Goal: Communication & Community: Answer question/provide support

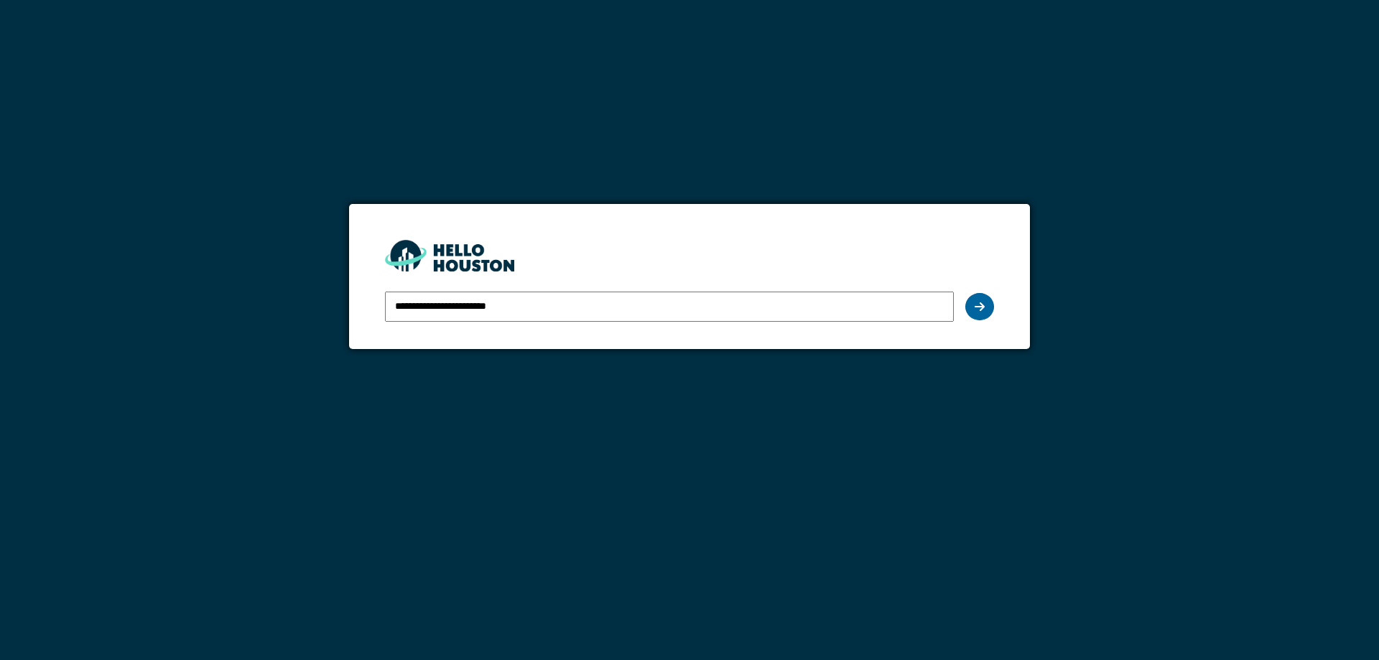
click at [988, 311] on div at bounding box center [979, 306] width 29 height 27
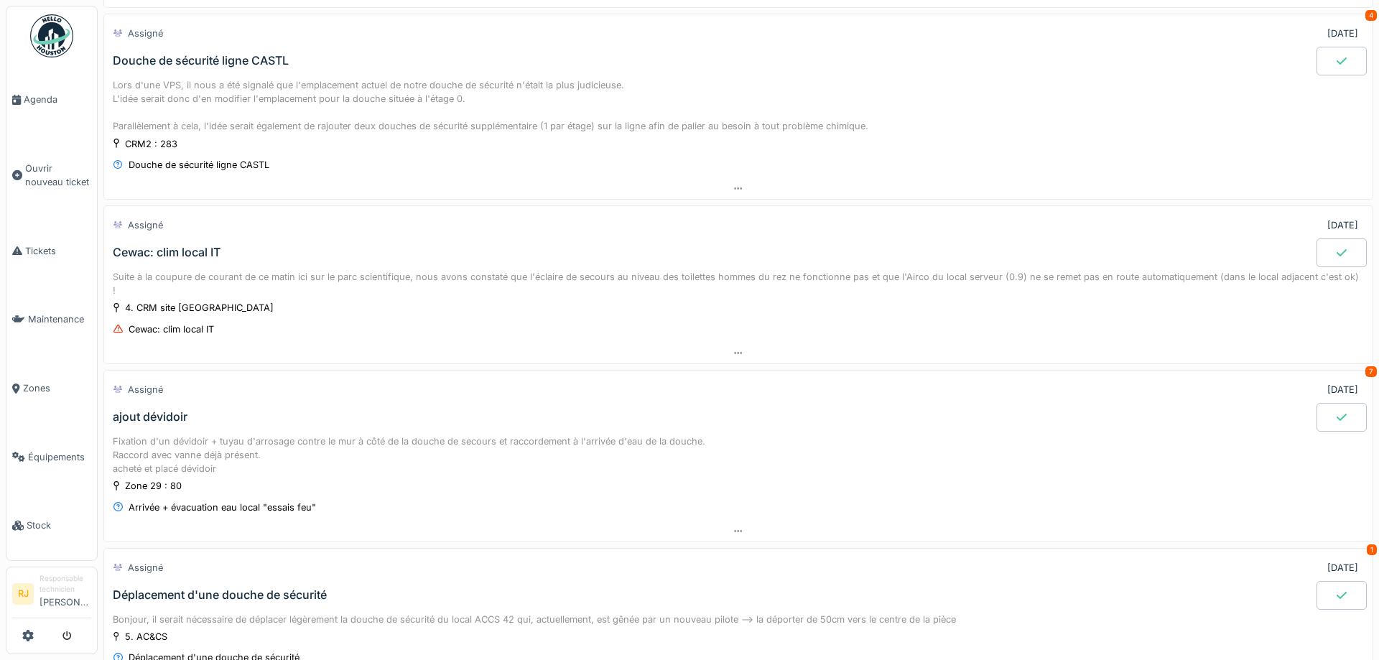
scroll to position [323, 0]
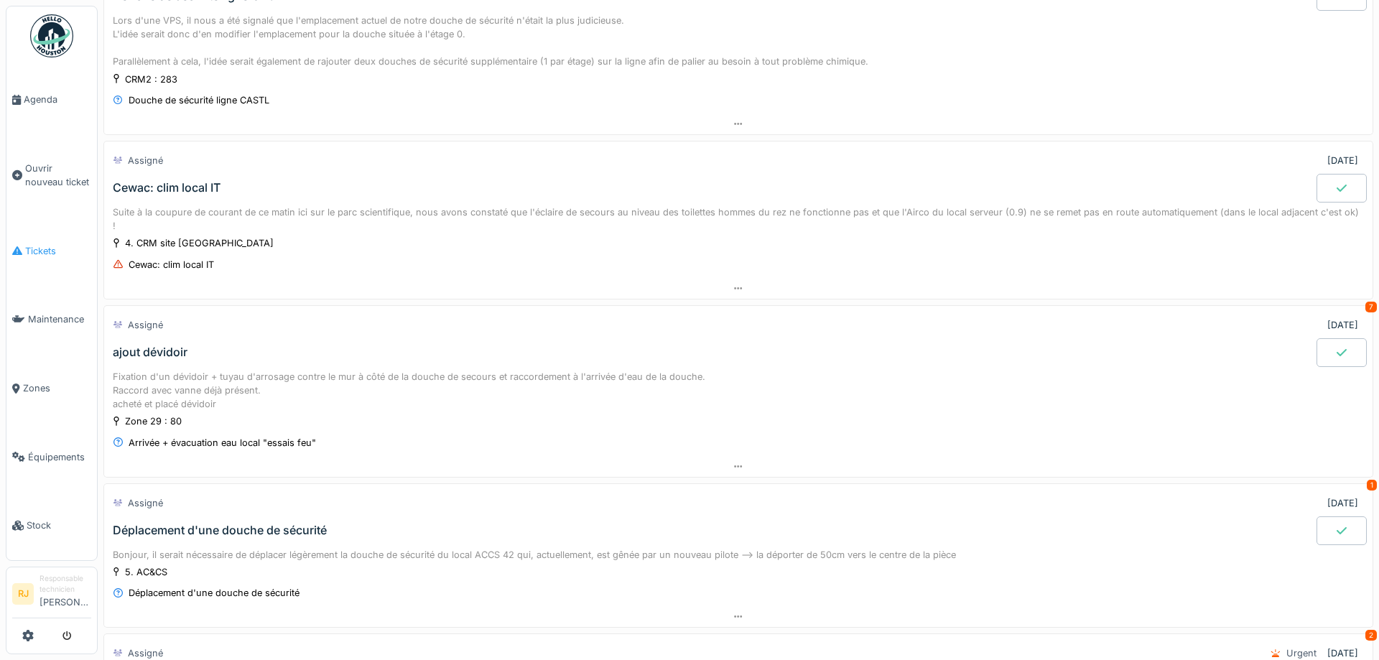
click at [48, 259] on link "Tickets" at bounding box center [51, 251] width 90 height 69
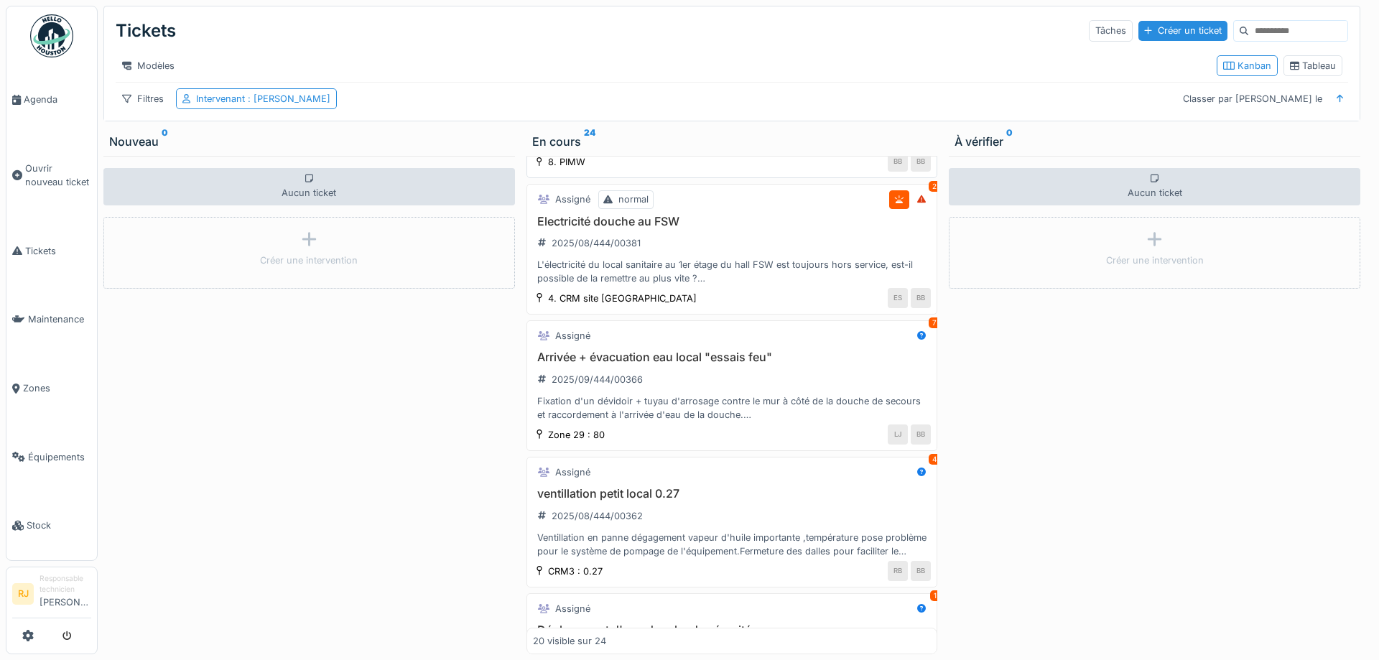
scroll to position [129, 0]
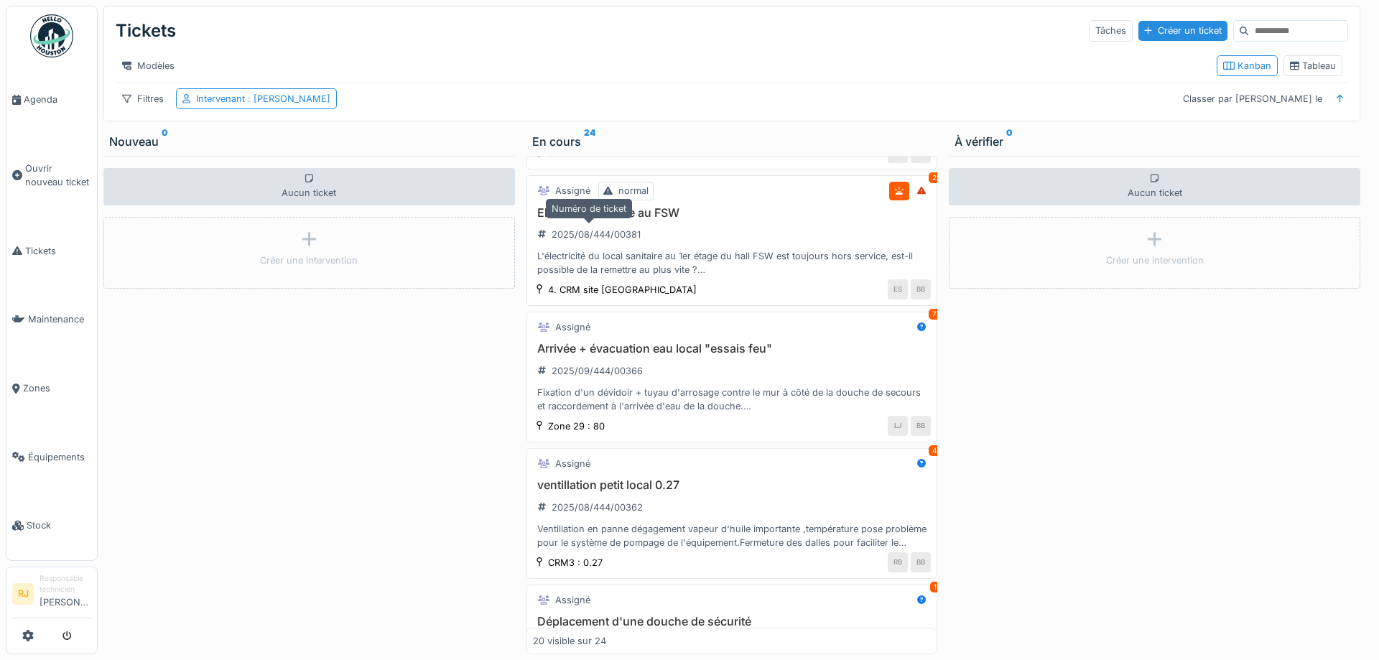
click at [552, 223] on div "2025/08/444/00381" at bounding box center [589, 235] width 113 height 24
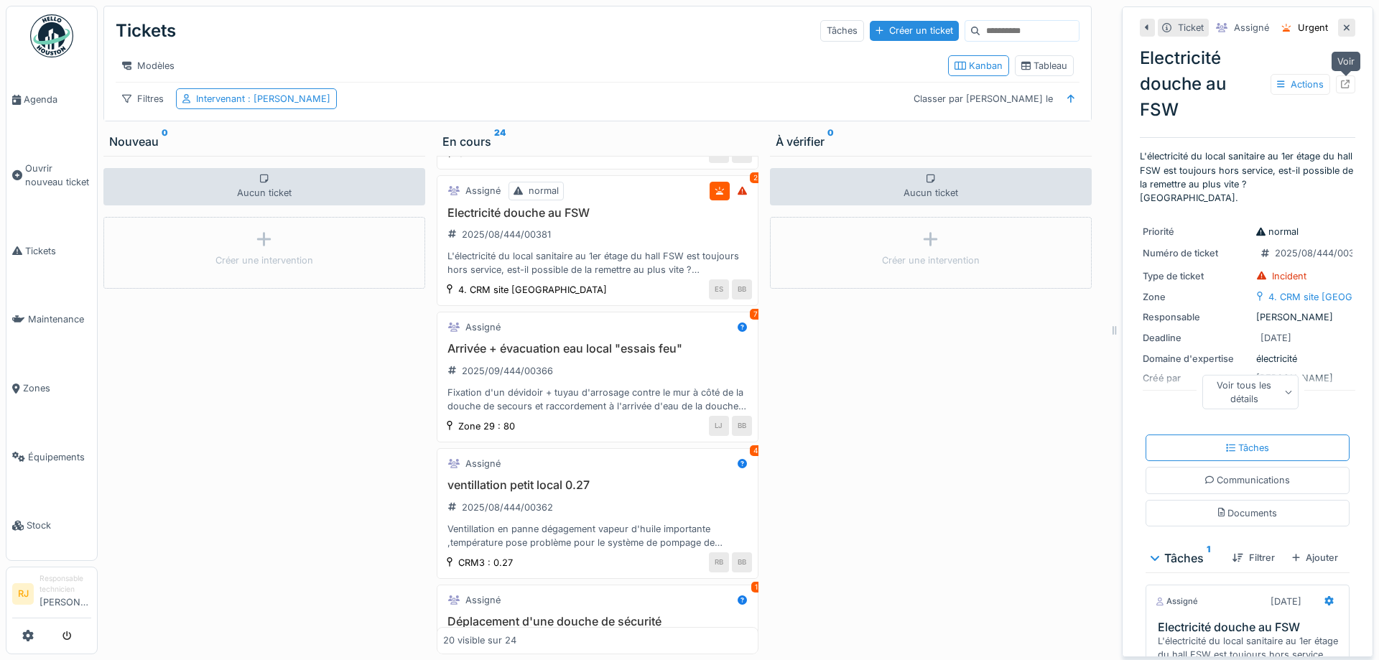
click at [1340, 81] on div at bounding box center [1345, 84] width 19 height 18
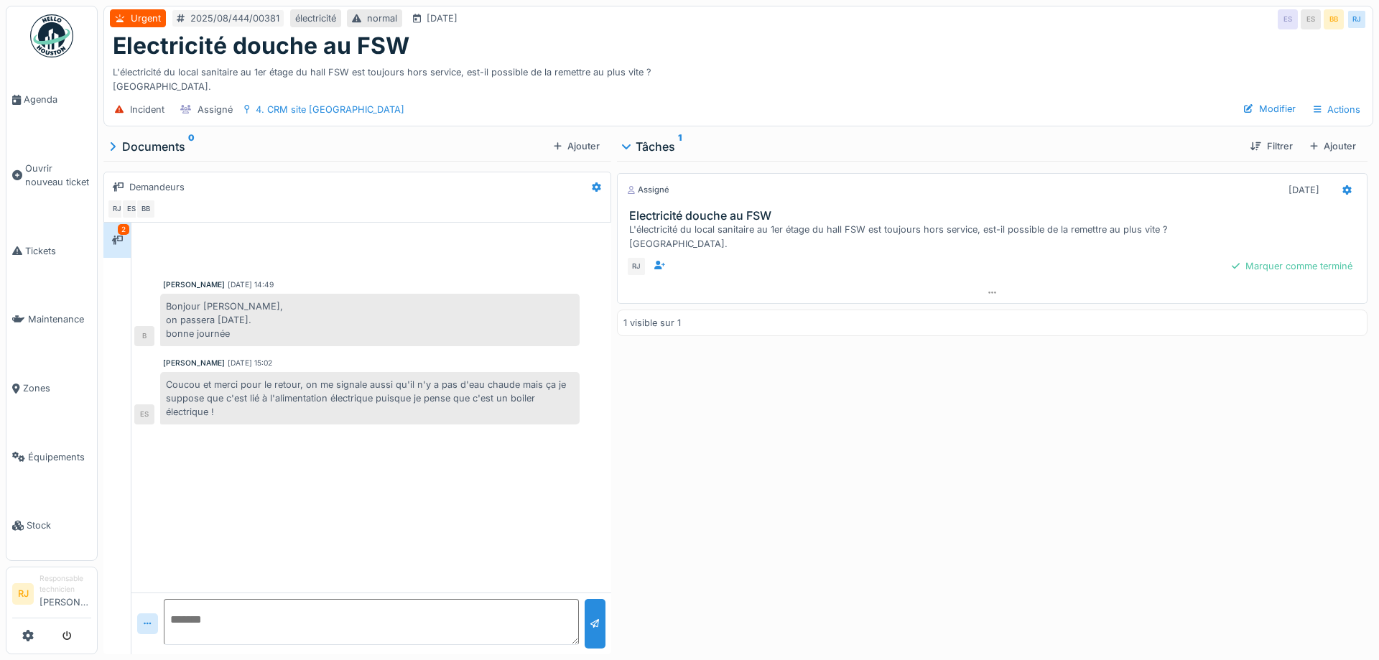
click at [197, 631] on textarea at bounding box center [371, 622] width 415 height 46
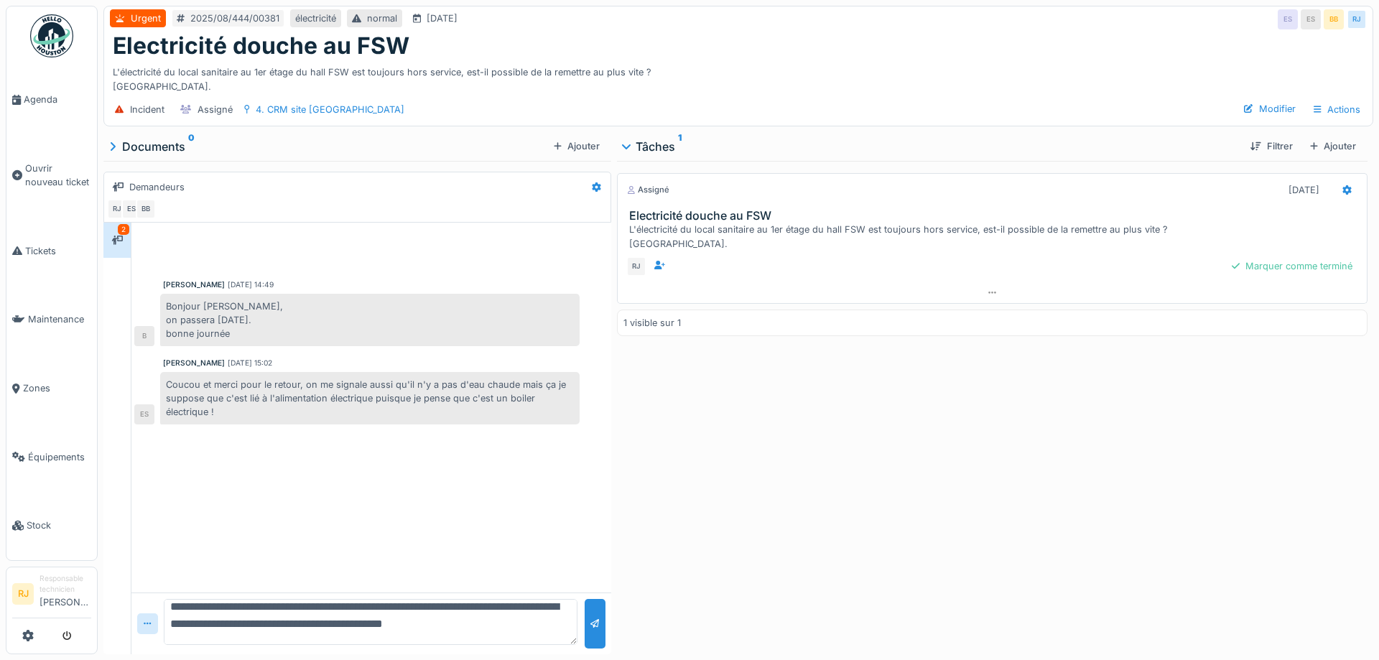
scroll to position [17, 0]
type textarea "**********"
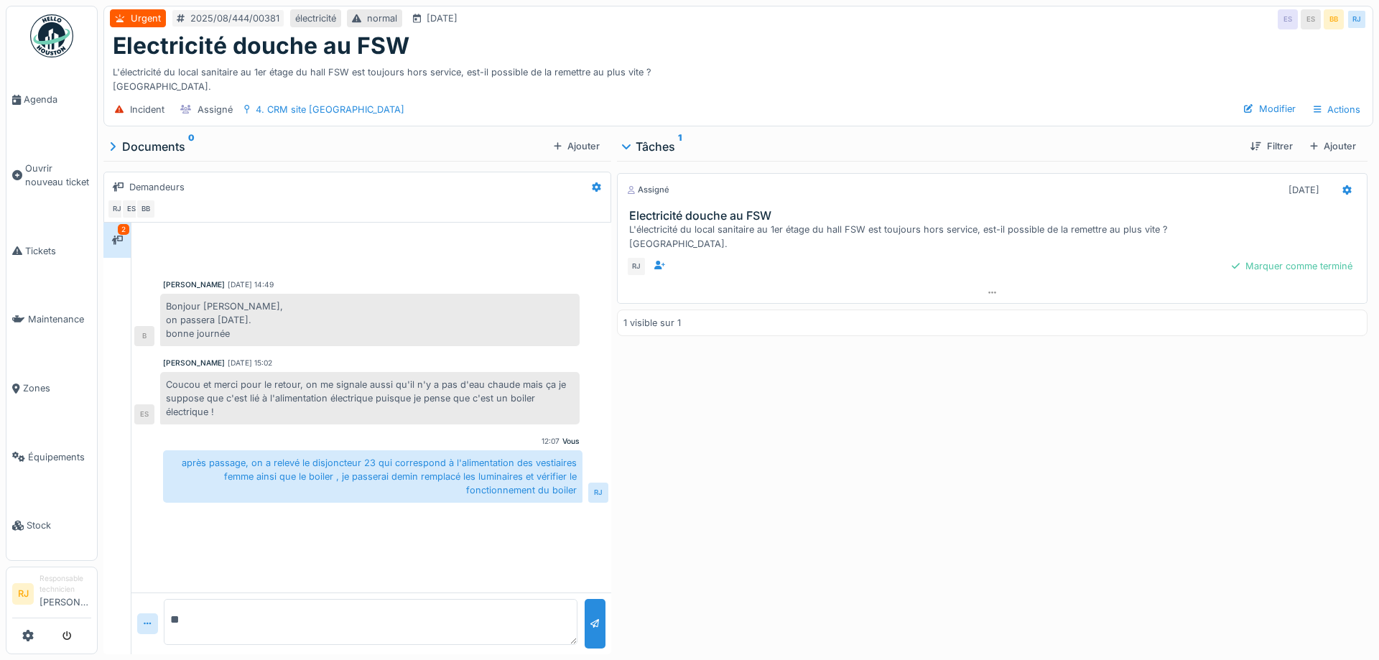
type textarea "*"
type textarea "**********"
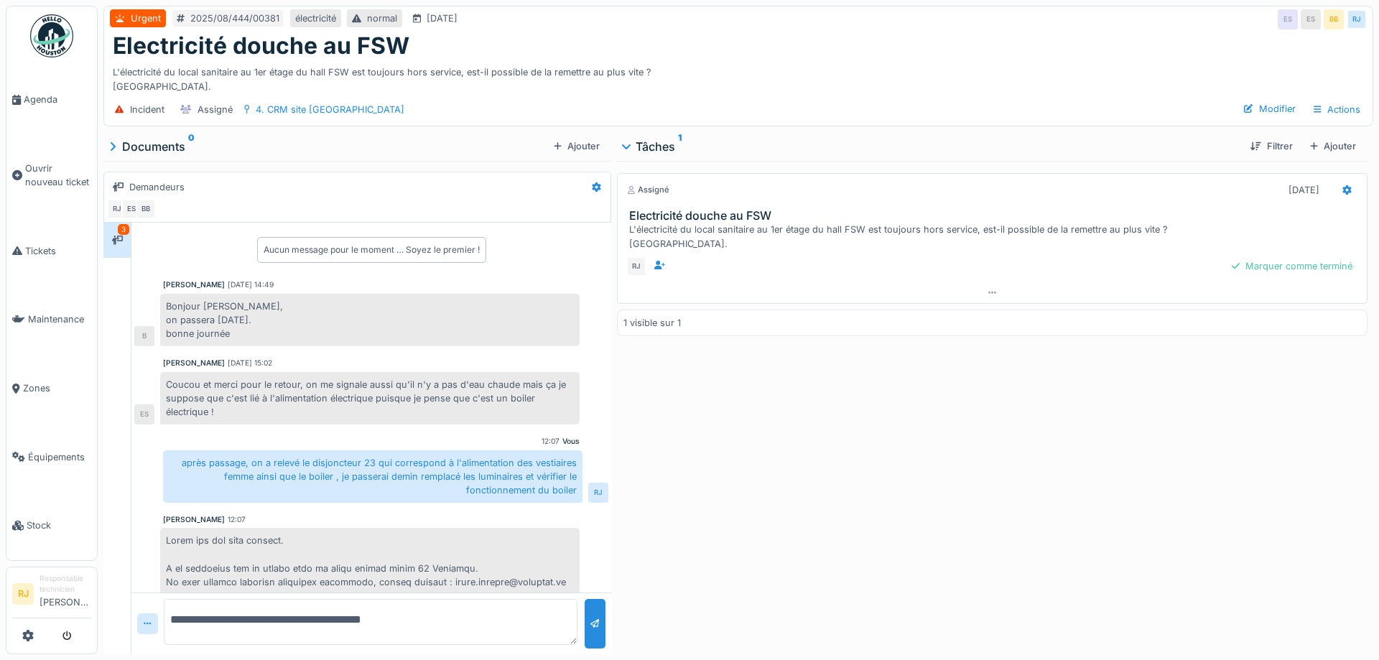
scroll to position [43, 0]
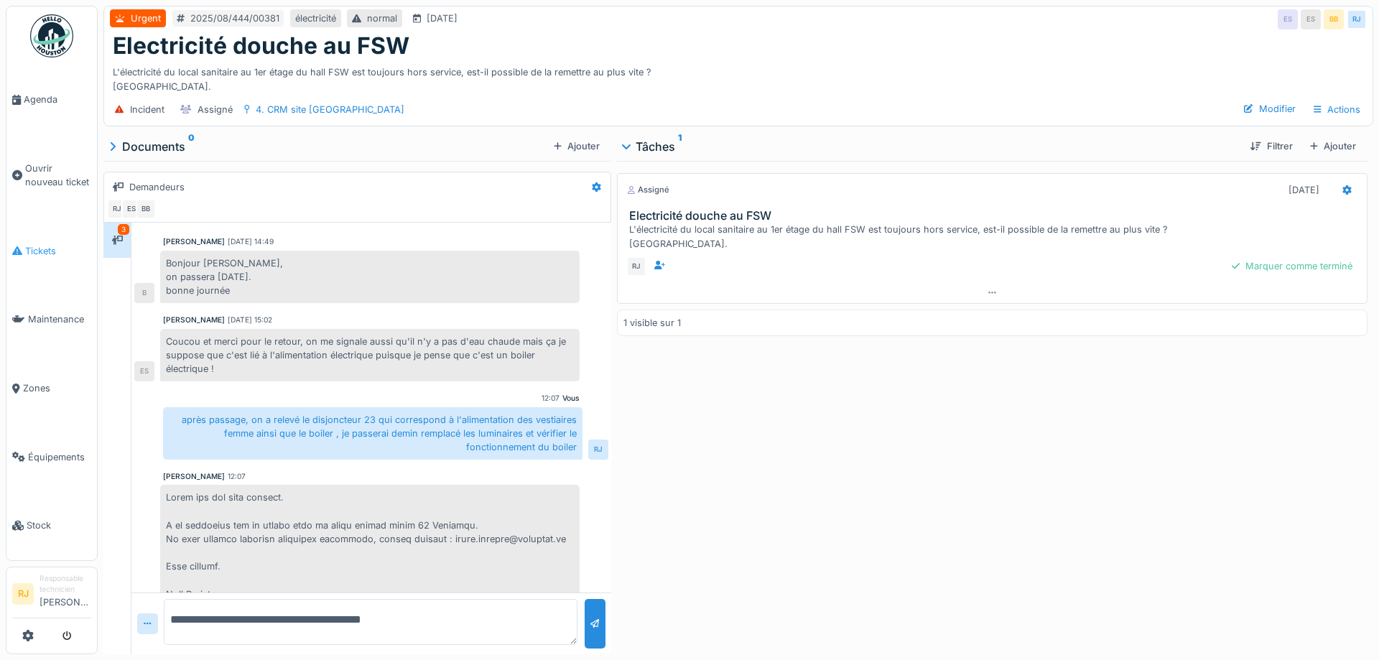
click at [41, 244] on span "Tickets" at bounding box center [58, 251] width 66 height 14
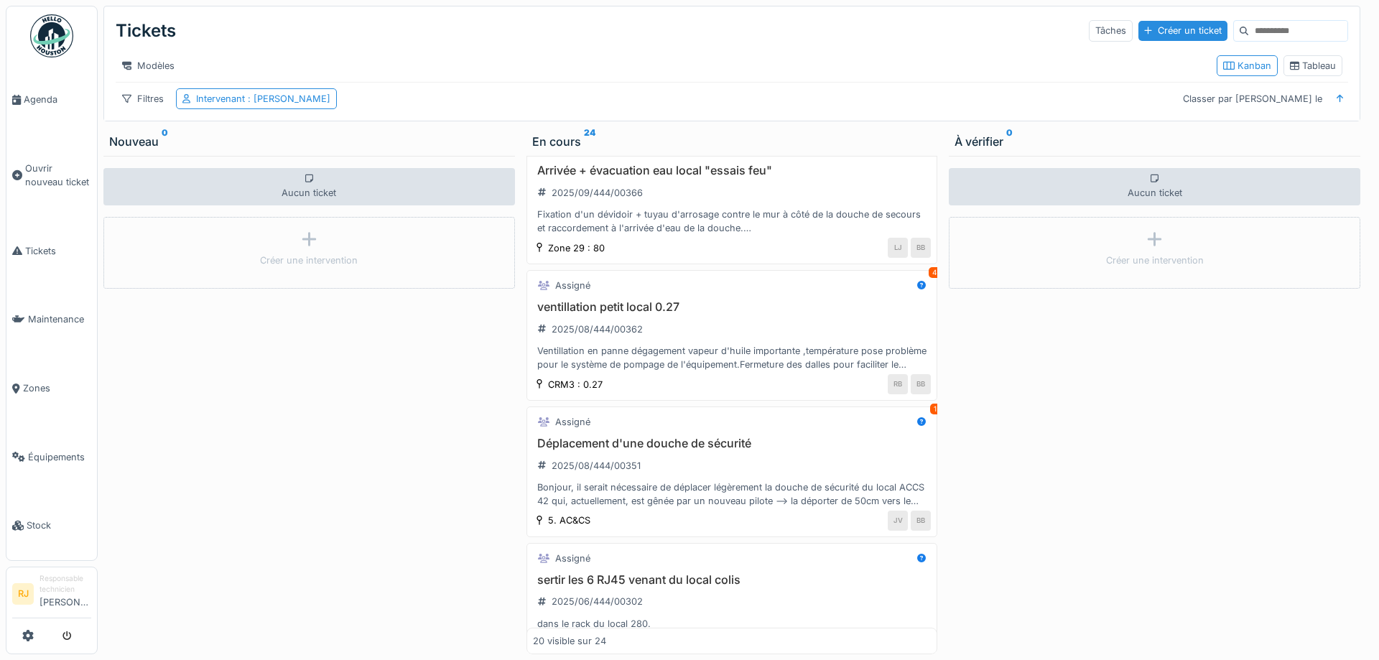
scroll to position [323, 0]
